Goal: Task Accomplishment & Management: Use online tool/utility

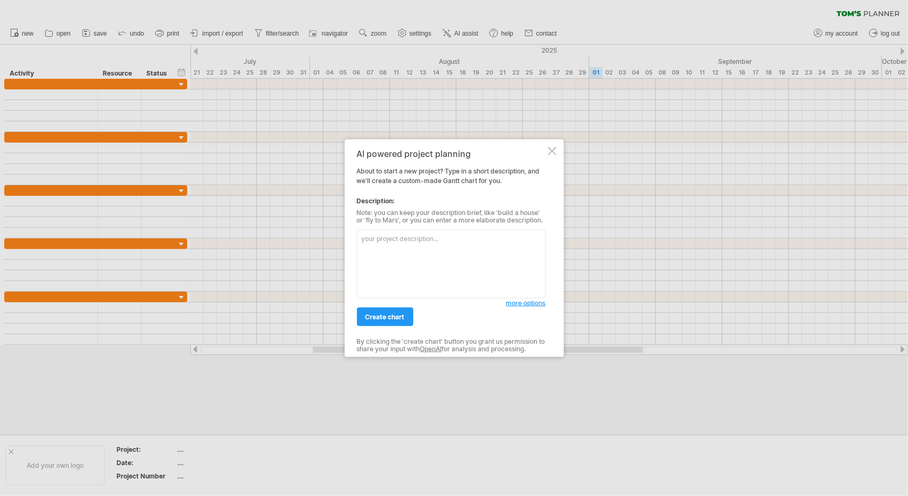
click at [553, 149] on div at bounding box center [552, 151] width 9 height 9
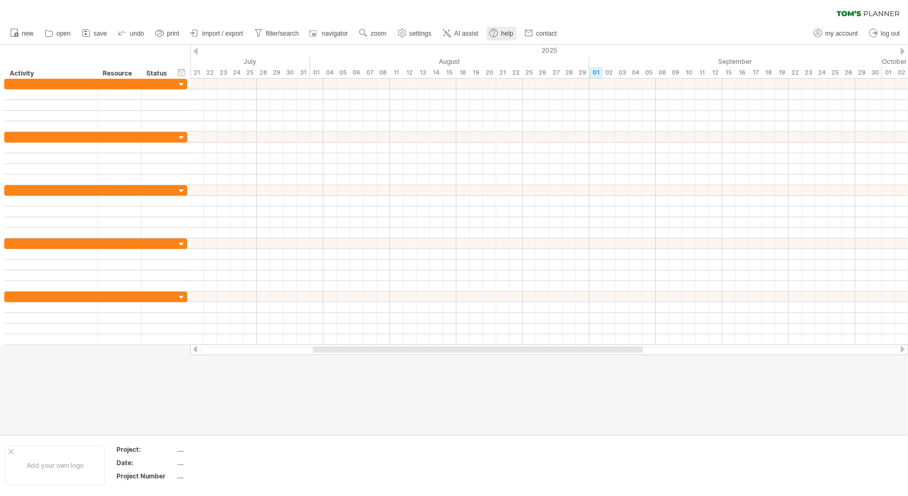
click at [504, 37] on span "help" at bounding box center [507, 33] width 12 height 7
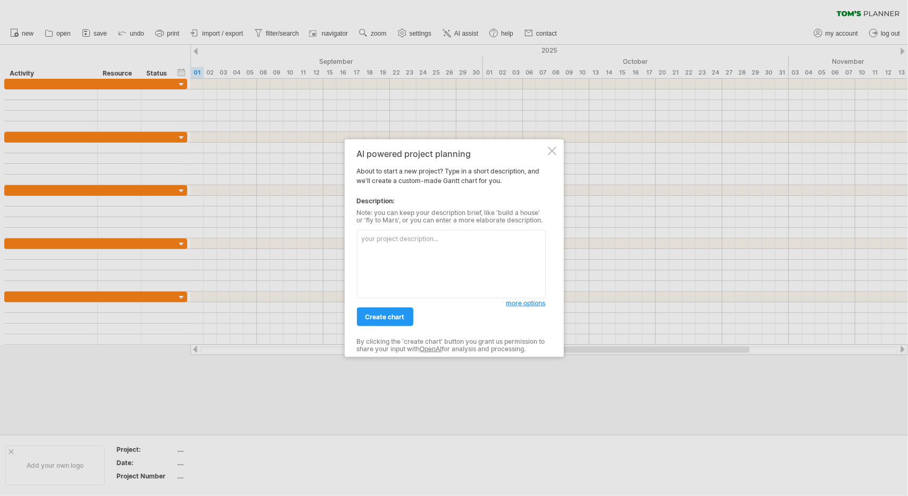
click at [553, 153] on div at bounding box center [552, 151] width 9 height 9
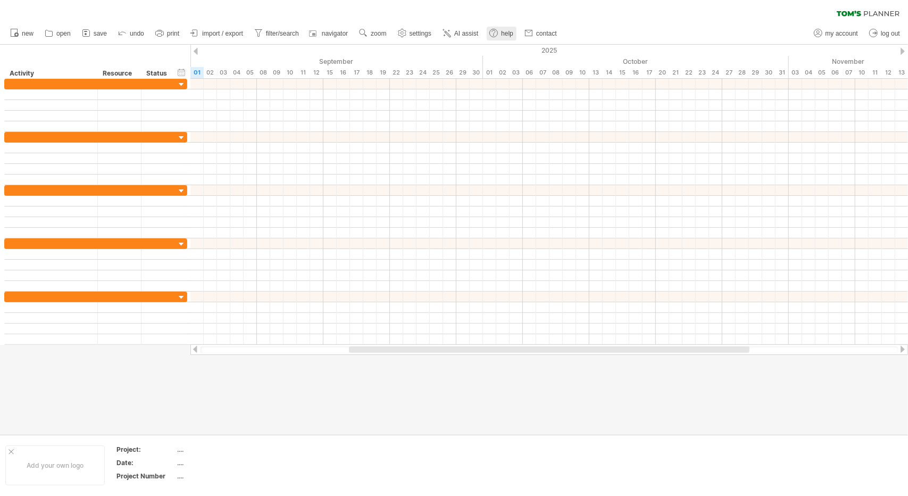
click at [510, 35] on span "help" at bounding box center [507, 33] width 12 height 7
click at [548, 35] on span "contact" at bounding box center [546, 33] width 21 height 7
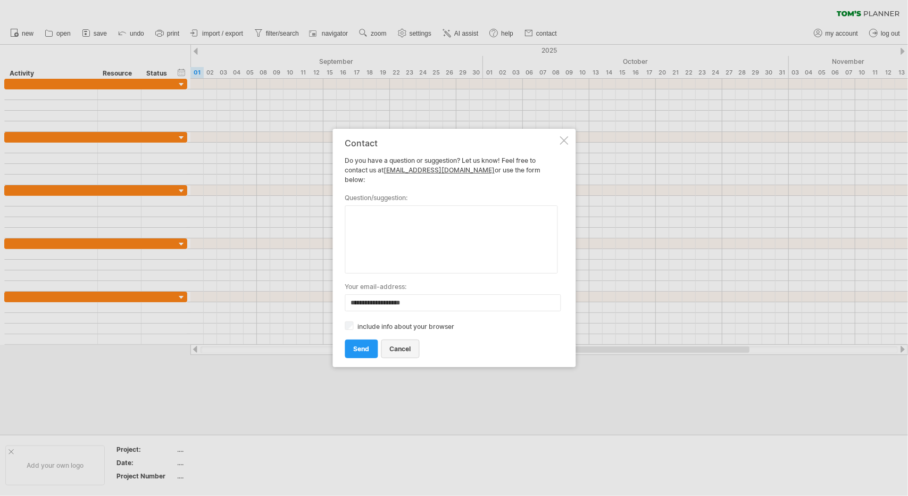
click at [412, 345] on link "cancel" at bounding box center [400, 348] width 38 height 19
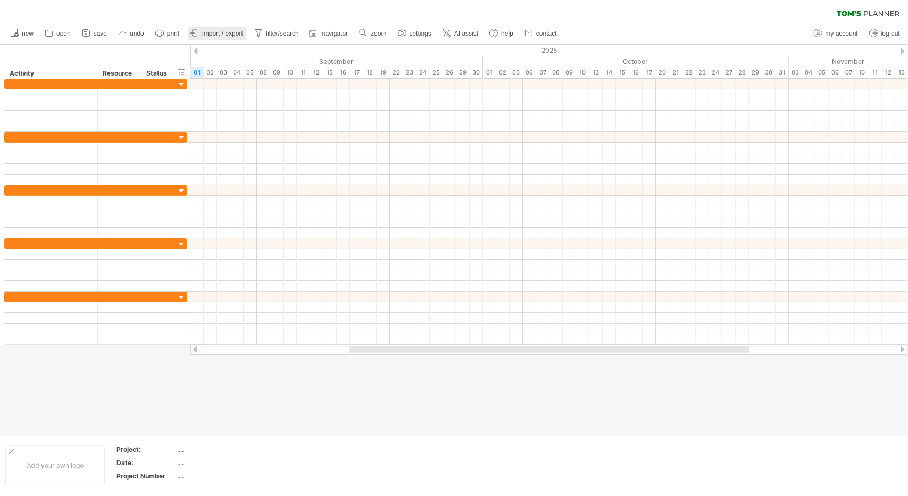
click at [218, 39] on link "import / export" at bounding box center [217, 34] width 59 height 14
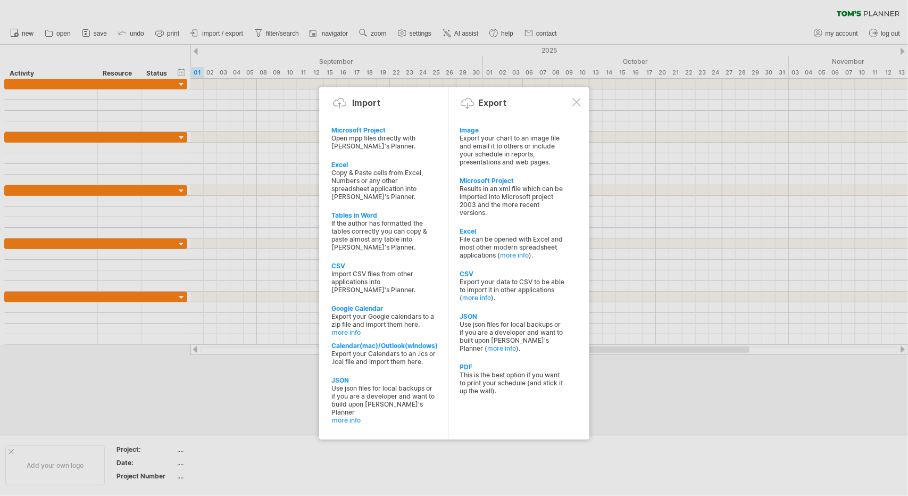
click at [578, 104] on div at bounding box center [577, 102] width 9 height 9
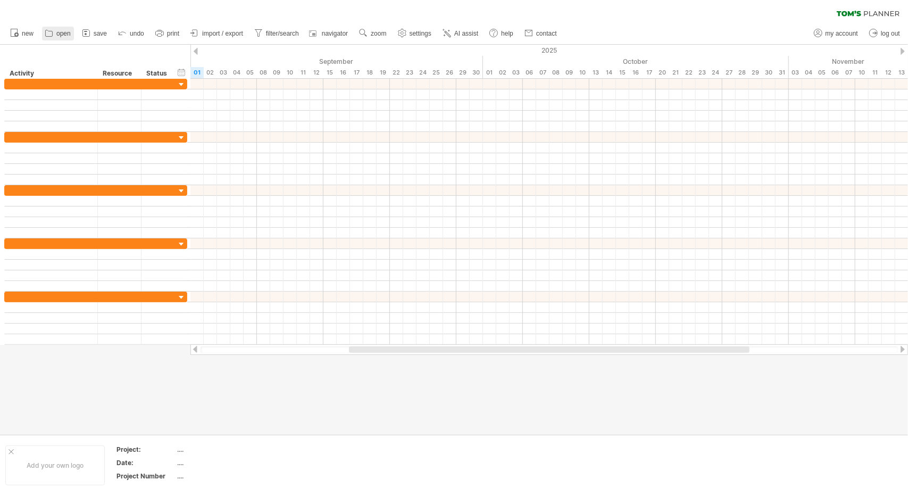
click at [66, 36] on span "open" at bounding box center [63, 33] width 14 height 7
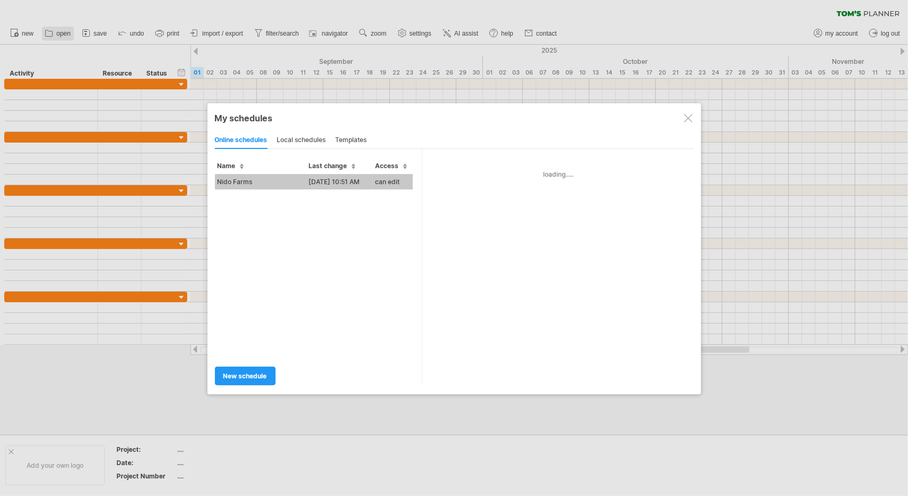
type input "**********"
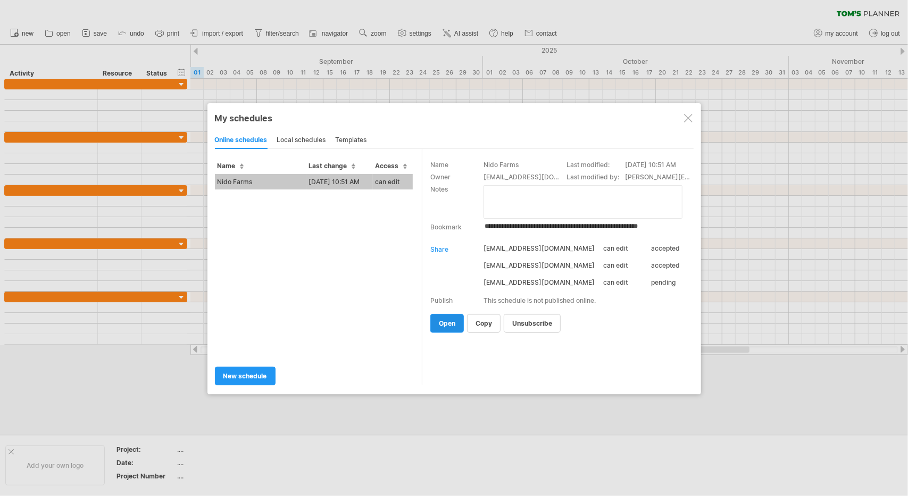
click at [445, 321] on span "open" at bounding box center [447, 323] width 16 height 8
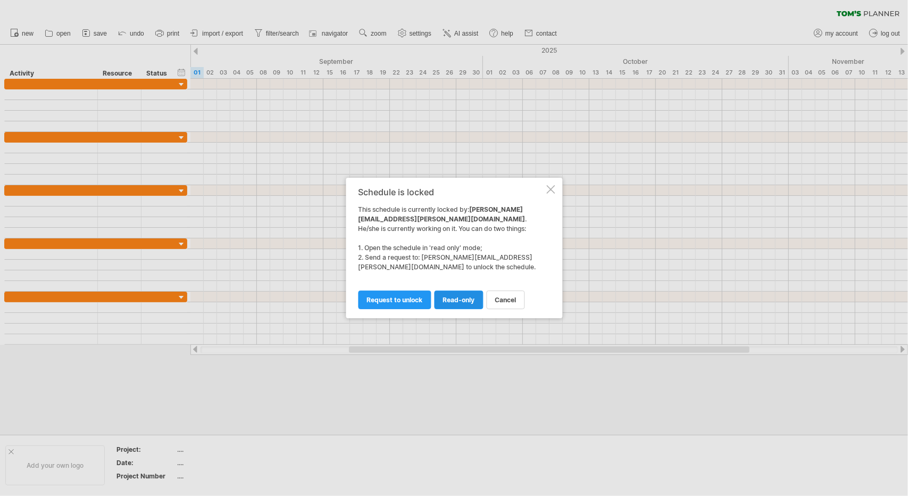
click at [460, 297] on span "read-only" at bounding box center [459, 300] width 32 height 8
